Goal: Communication & Community: Ask a question

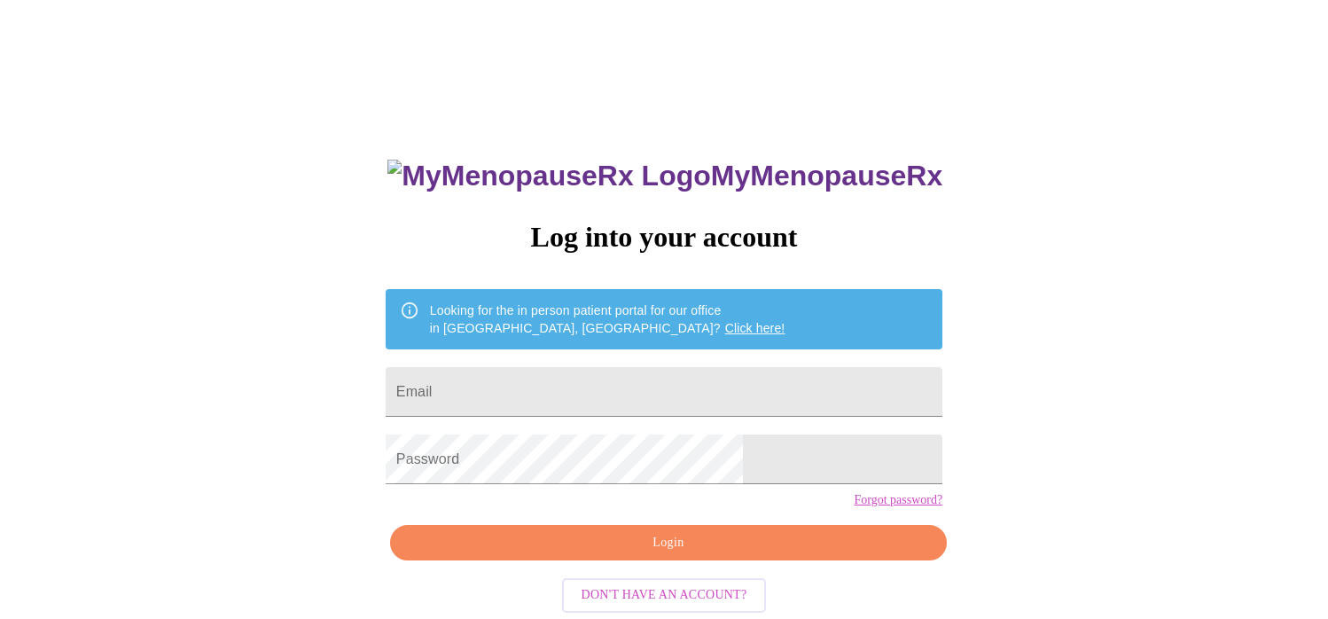
scroll to position [2, 0]
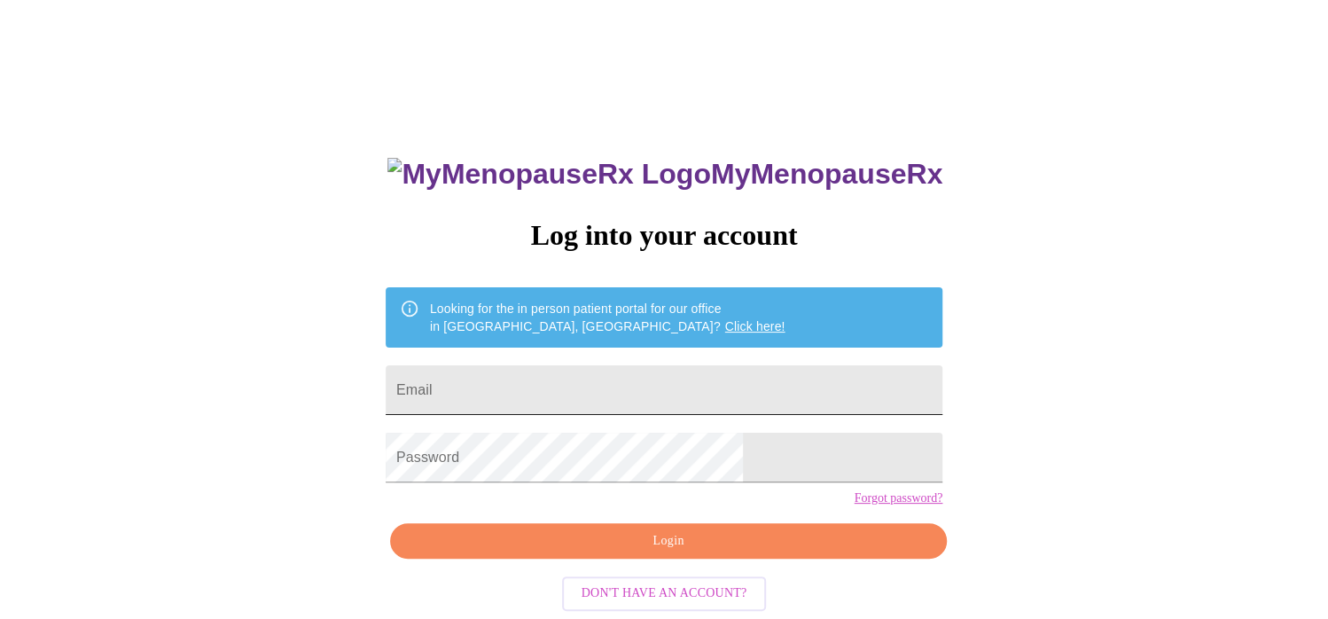
click at [557, 381] on input "Email" at bounding box center [664, 390] width 557 height 50
type input "[EMAIL_ADDRESS][DOMAIN_NAME]"
click at [634, 552] on span "Login" at bounding box center [668, 541] width 516 height 22
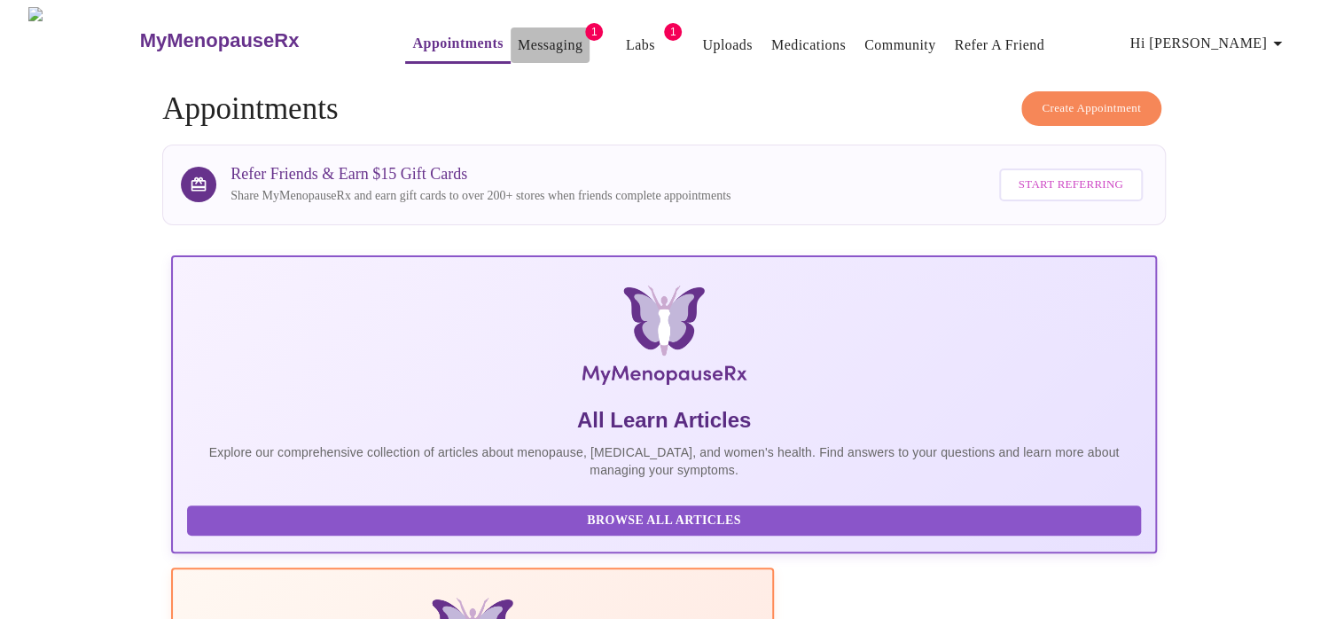
click at [529, 33] on link "Messaging" at bounding box center [550, 45] width 65 height 25
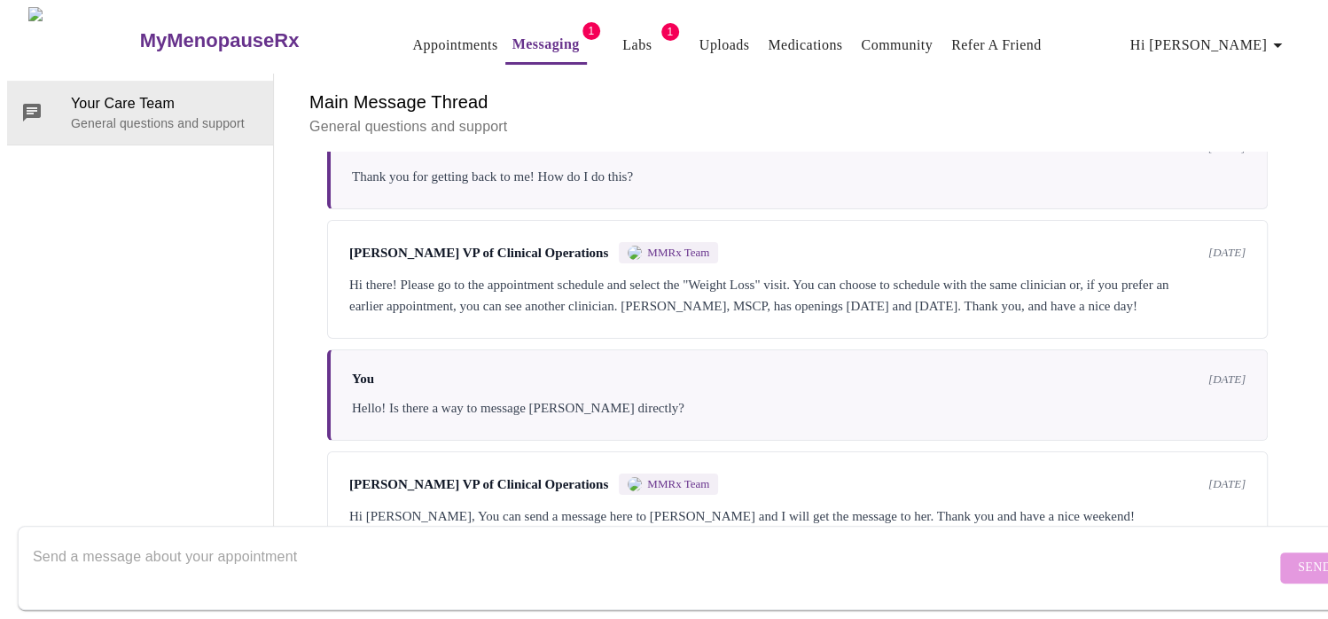
scroll to position [3937, 0]
click at [170, 541] on textarea "Send a message about your appointment" at bounding box center [654, 567] width 1243 height 57
click at [405, 539] on textarea "Good morning~Do you still recommend me taking the progesteron" at bounding box center [654, 567] width 1243 height 57
click at [425, 539] on textarea "Good morning~Do you still recommend me taking the progesteron" at bounding box center [654, 567] width 1243 height 57
click at [458, 547] on textarea "Good morning~Do you still recommend me taking the progesteron" at bounding box center [654, 567] width 1243 height 57
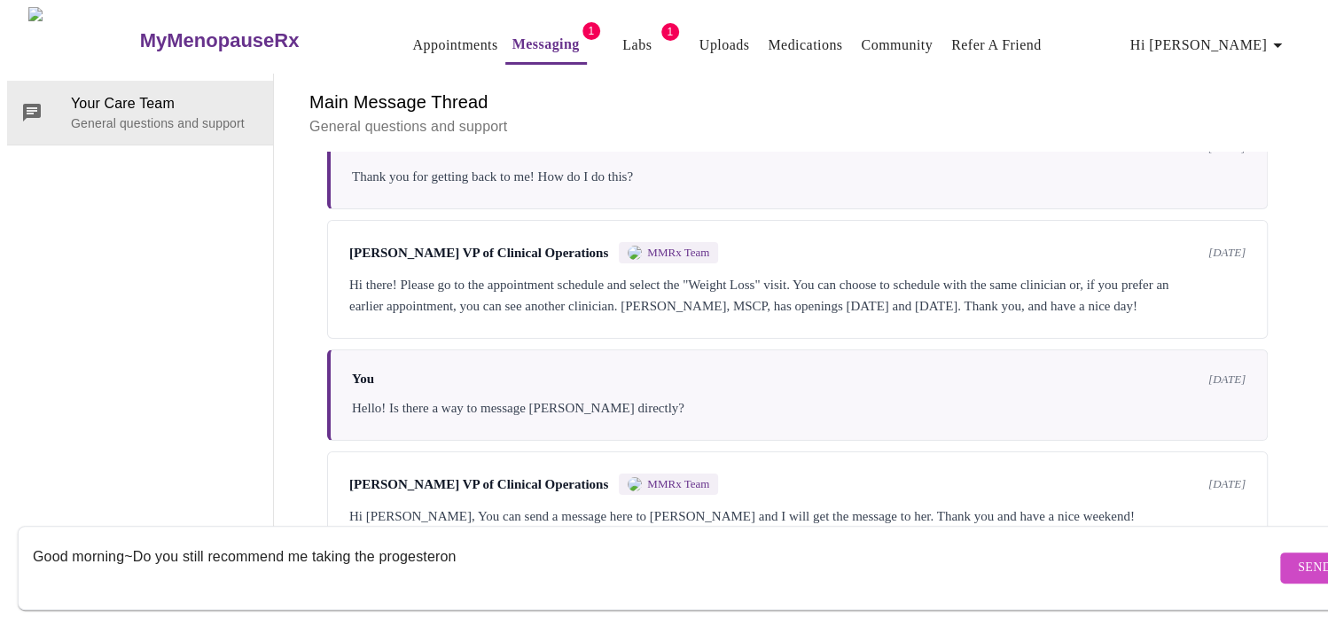
click at [465, 542] on textarea "Good morning~Do you still recommend me taking the progesteron" at bounding box center [654, 567] width 1243 height 57
click at [458, 539] on textarea "Good morning~Do you still recommend me taking the progesteron since I do not ha…" at bounding box center [654, 567] width 1243 height 57
click at [665, 541] on textarea "Good morning~Do you still recommend me taking the [MEDICAL_DATA] since I do not…" at bounding box center [654, 567] width 1243 height 57
type textarea "Good morning~Do you still recommend me taking the [MEDICAL_DATA] since I do not…"
click at [1297, 557] on span "Send" at bounding box center [1314, 568] width 34 height 22
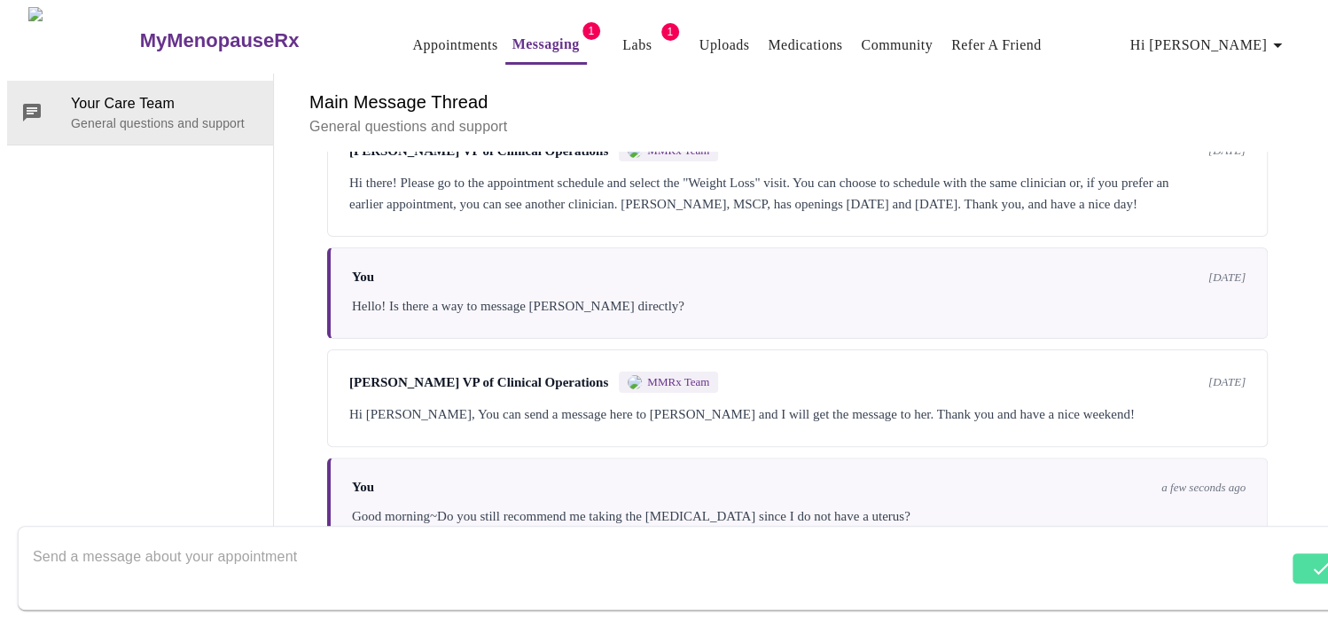
scroll to position [4043, 0]
